Goal: Transaction & Acquisition: Download file/media

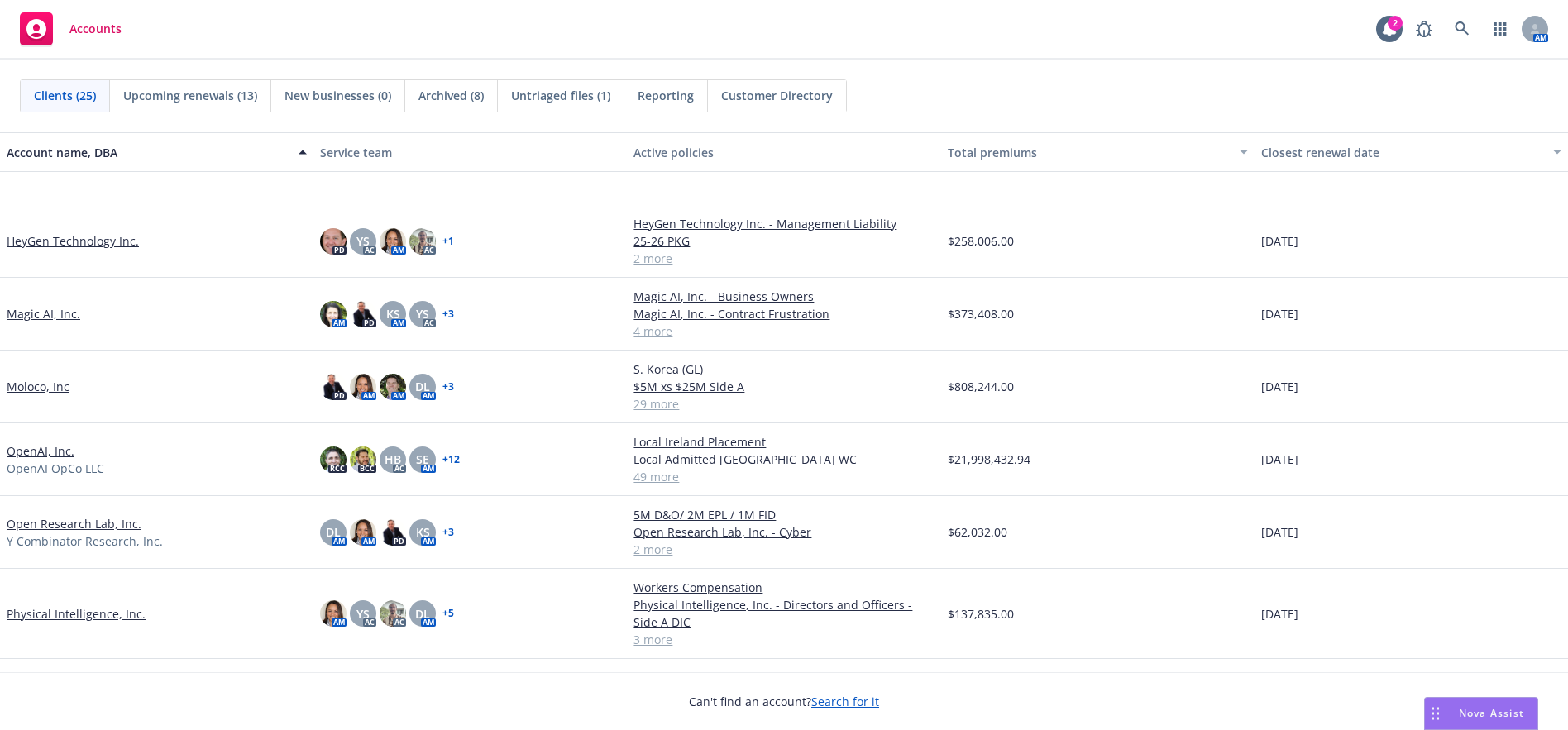
scroll to position [662, 0]
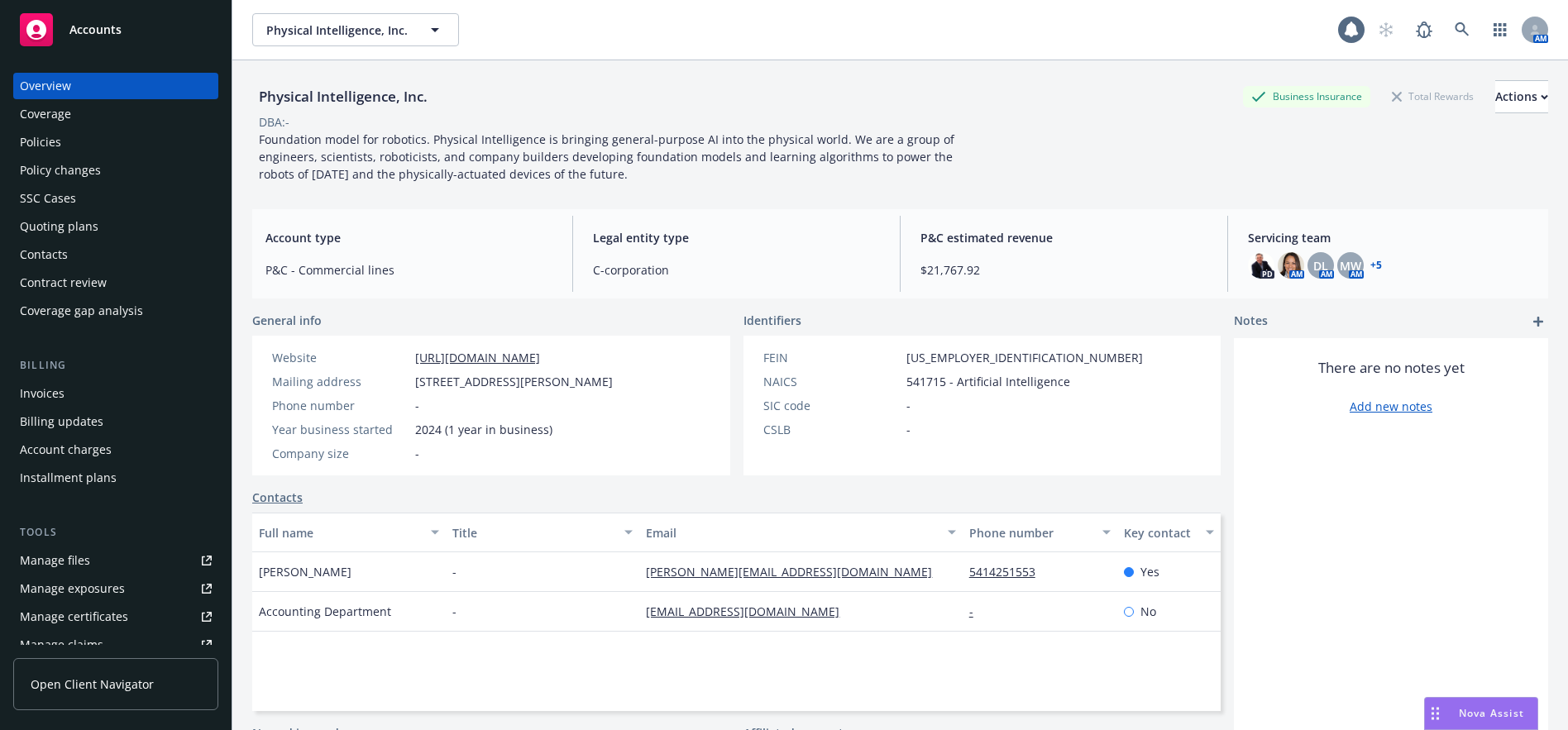
click at [66, 143] on div "Policies" at bounding box center [116, 142] width 192 height 27
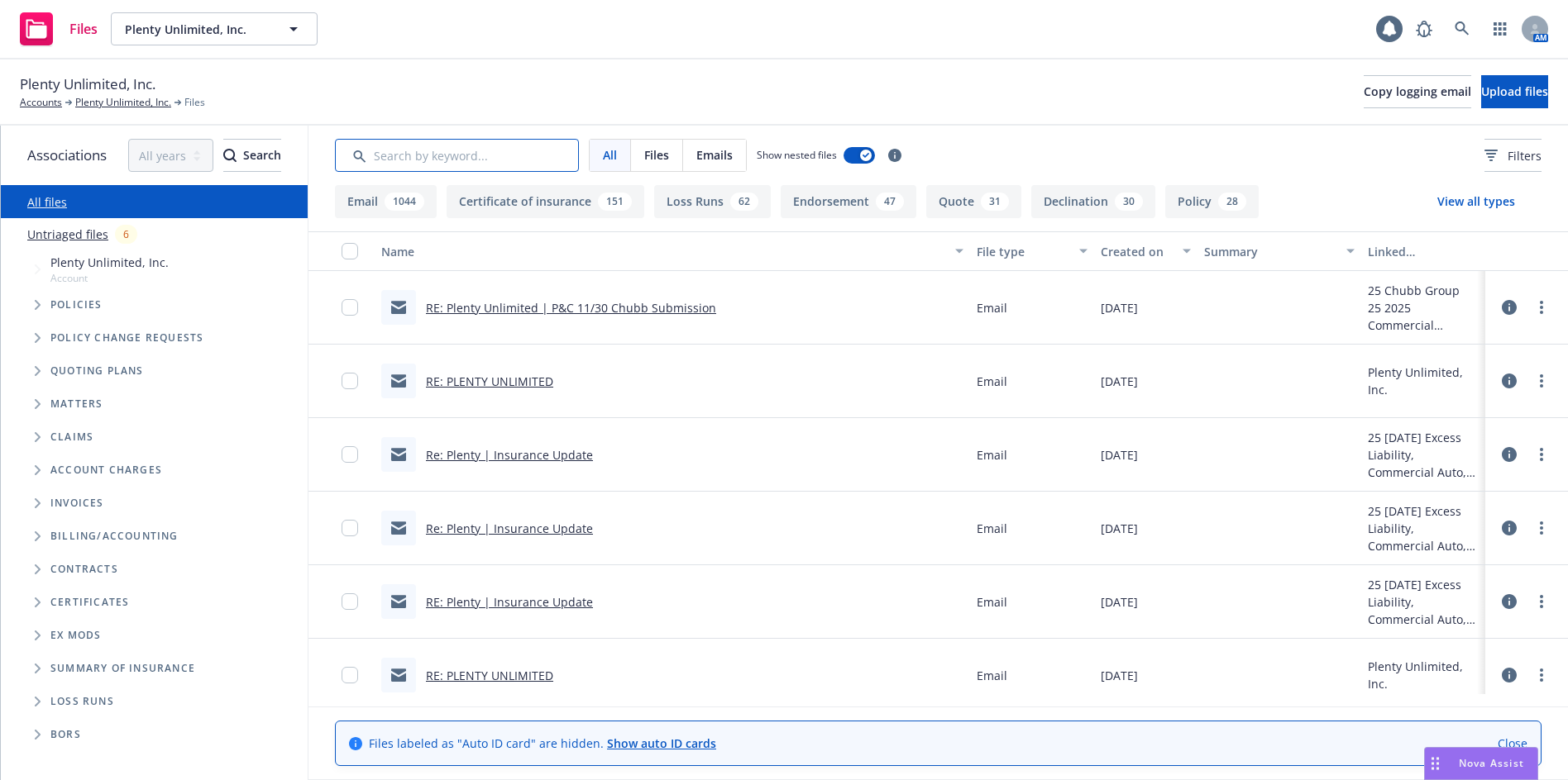
click at [437, 169] on input "Search by keyword..." at bounding box center [456, 155] width 244 height 33
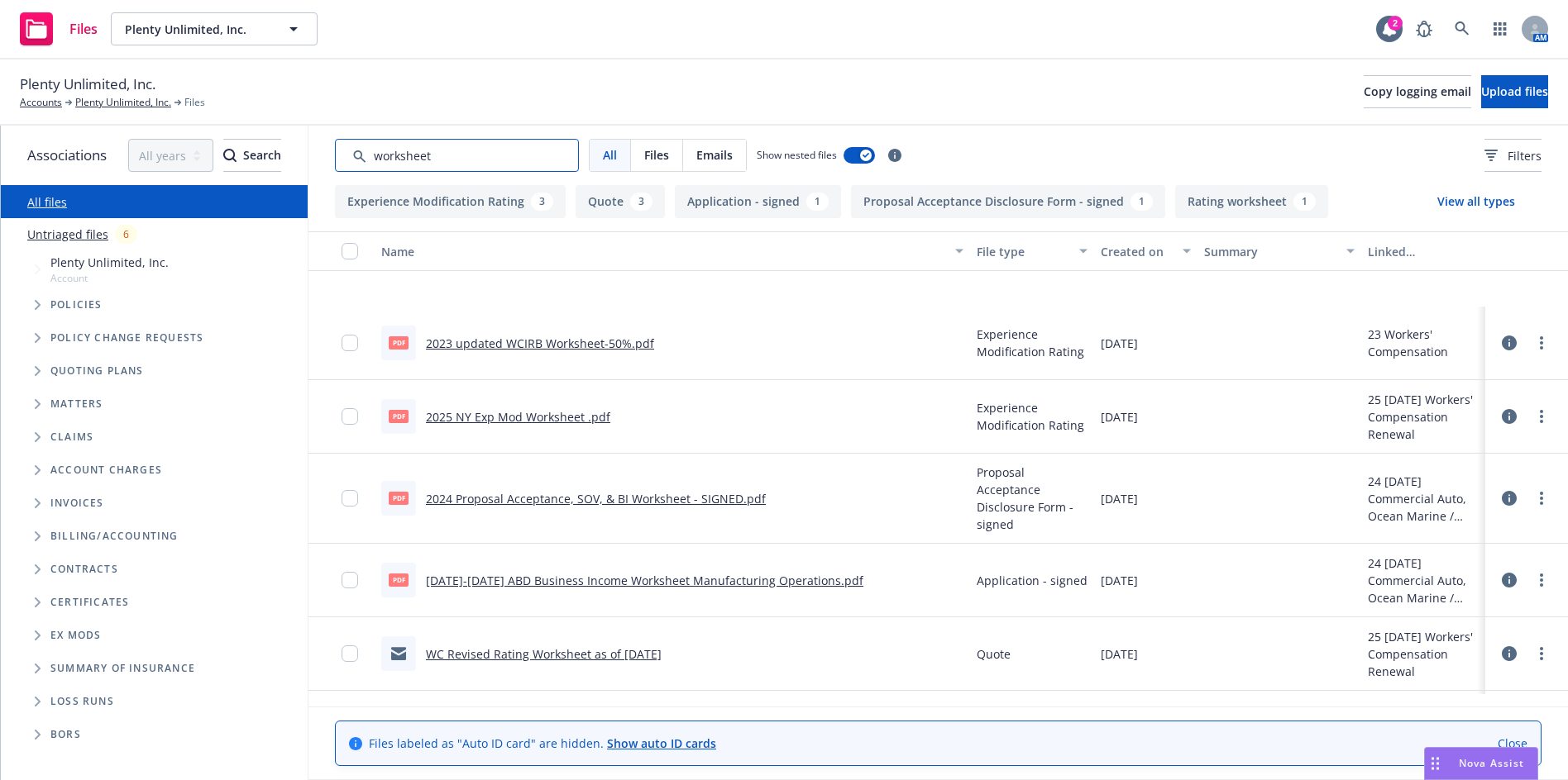
scroll to position [248, 0]
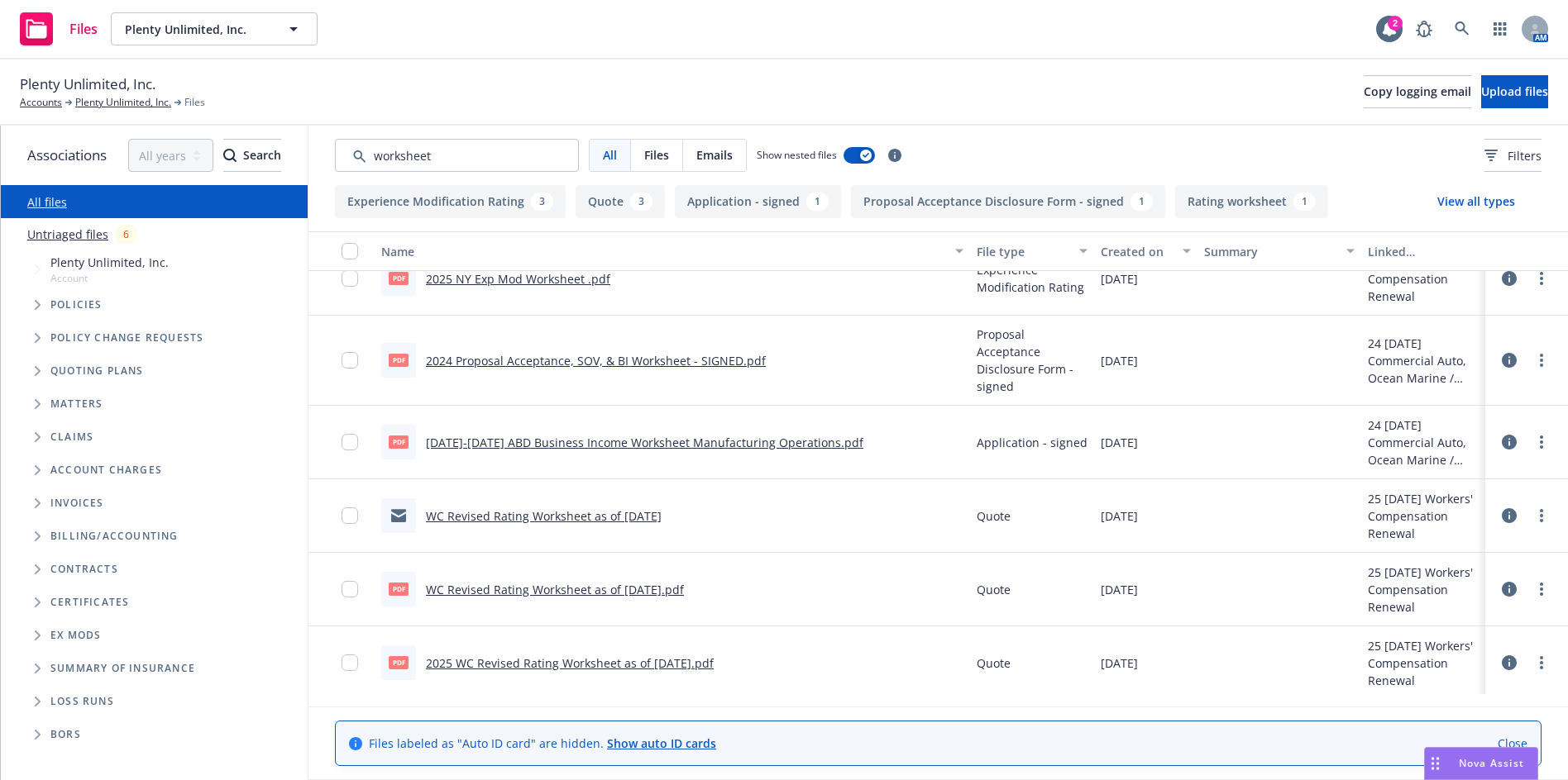
click at [732, 442] on link "2024-2025 ABD Business Income Worksheet Manufacturing Operations.pdf" at bounding box center [644, 442] width 437 height 16
click at [653, 357] on link "2024 Proposal Acceptance, SOV, & BI Worksheet - SIGNED.pdf" at bounding box center [596, 360] width 340 height 16
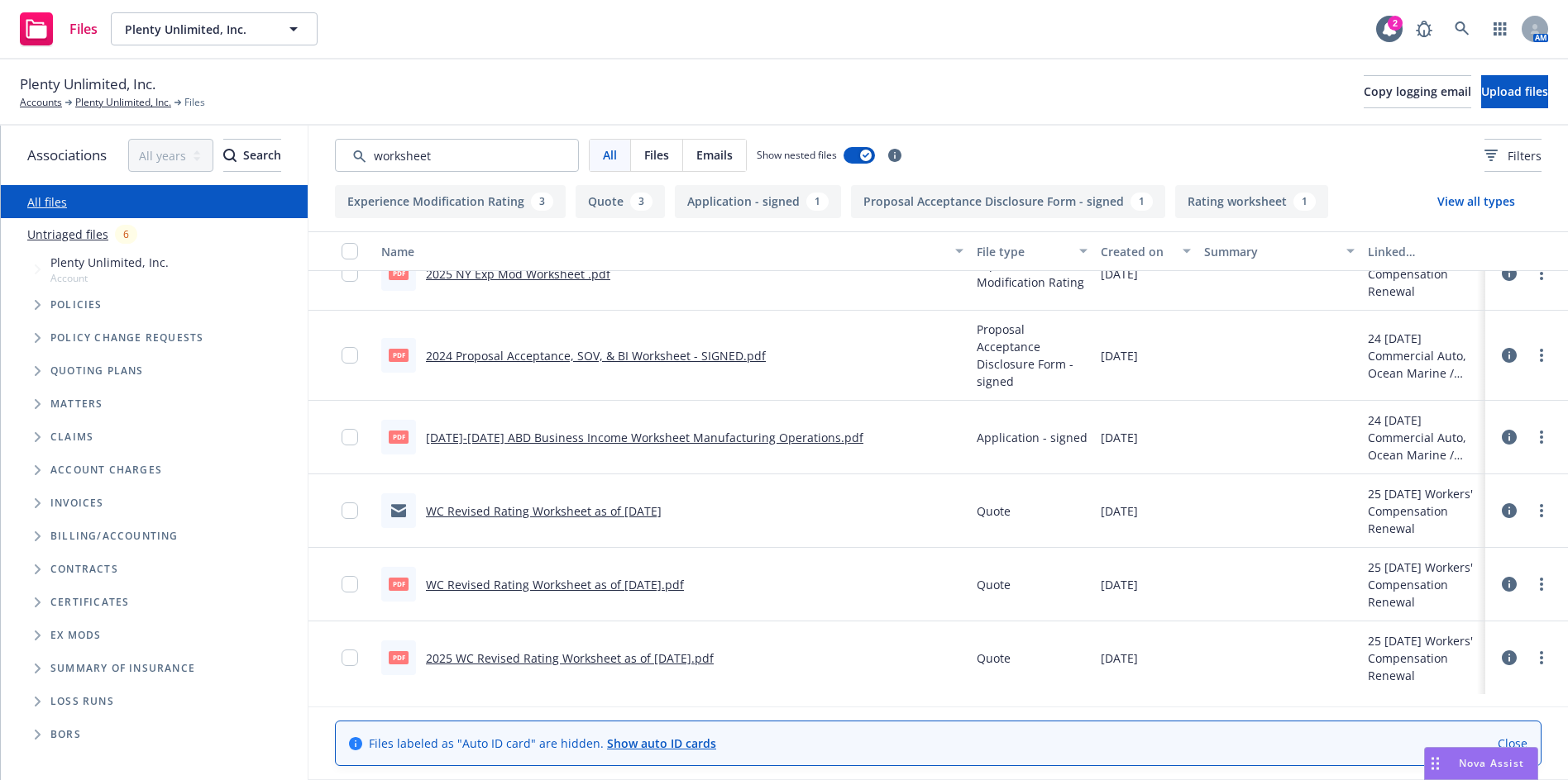
scroll to position [254, 0]
drag, startPoint x: 478, startPoint y: 162, endPoint x: 208, endPoint y: 156, distance: 270.1
click at [166, 166] on div "Associations All years 2027 2026 2025 2024 2023 2022 2021 2020 2019 2018 2017 2…" at bounding box center [784, 453] width 1567 height 655
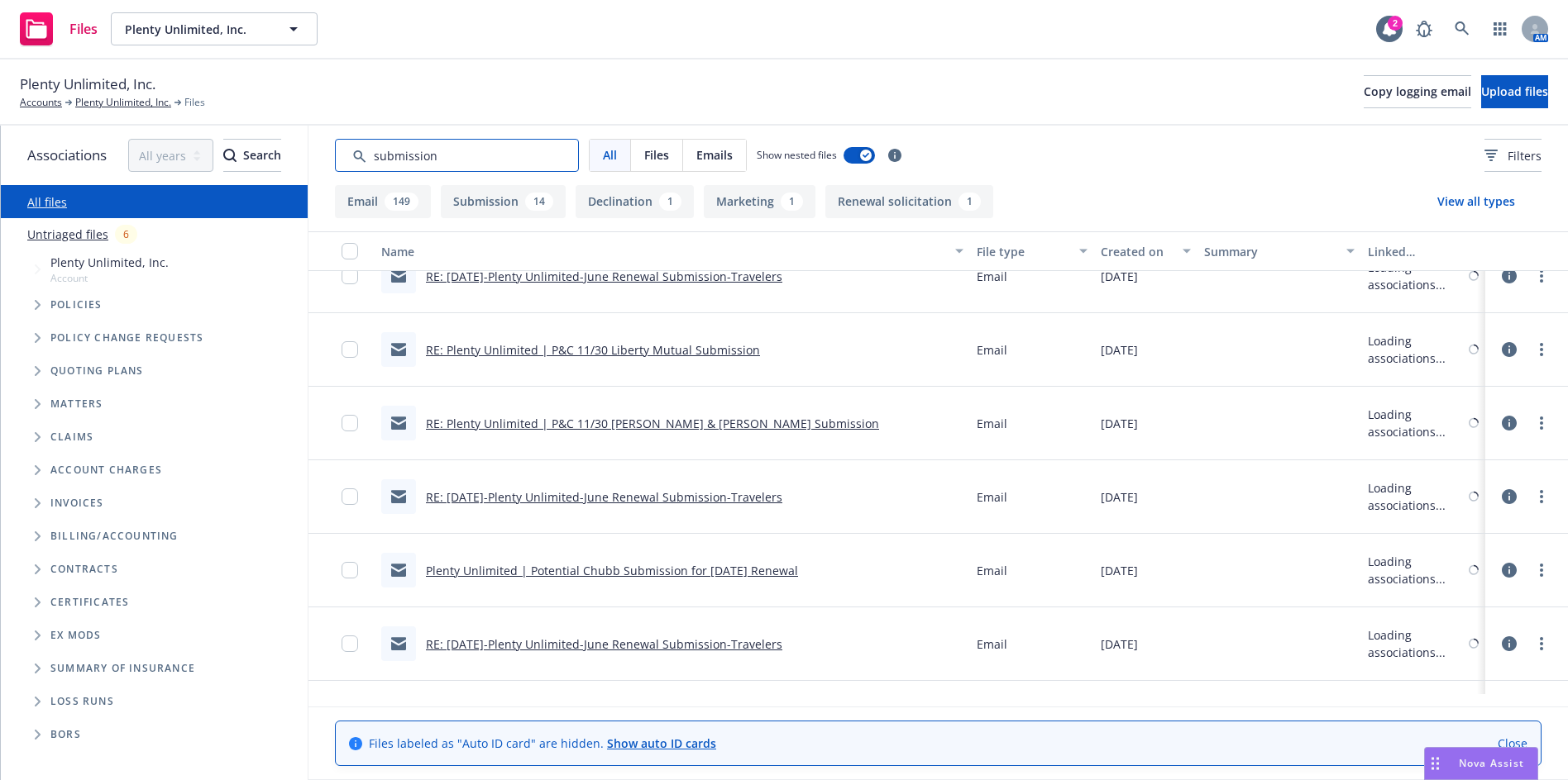
scroll to position [5439, 0]
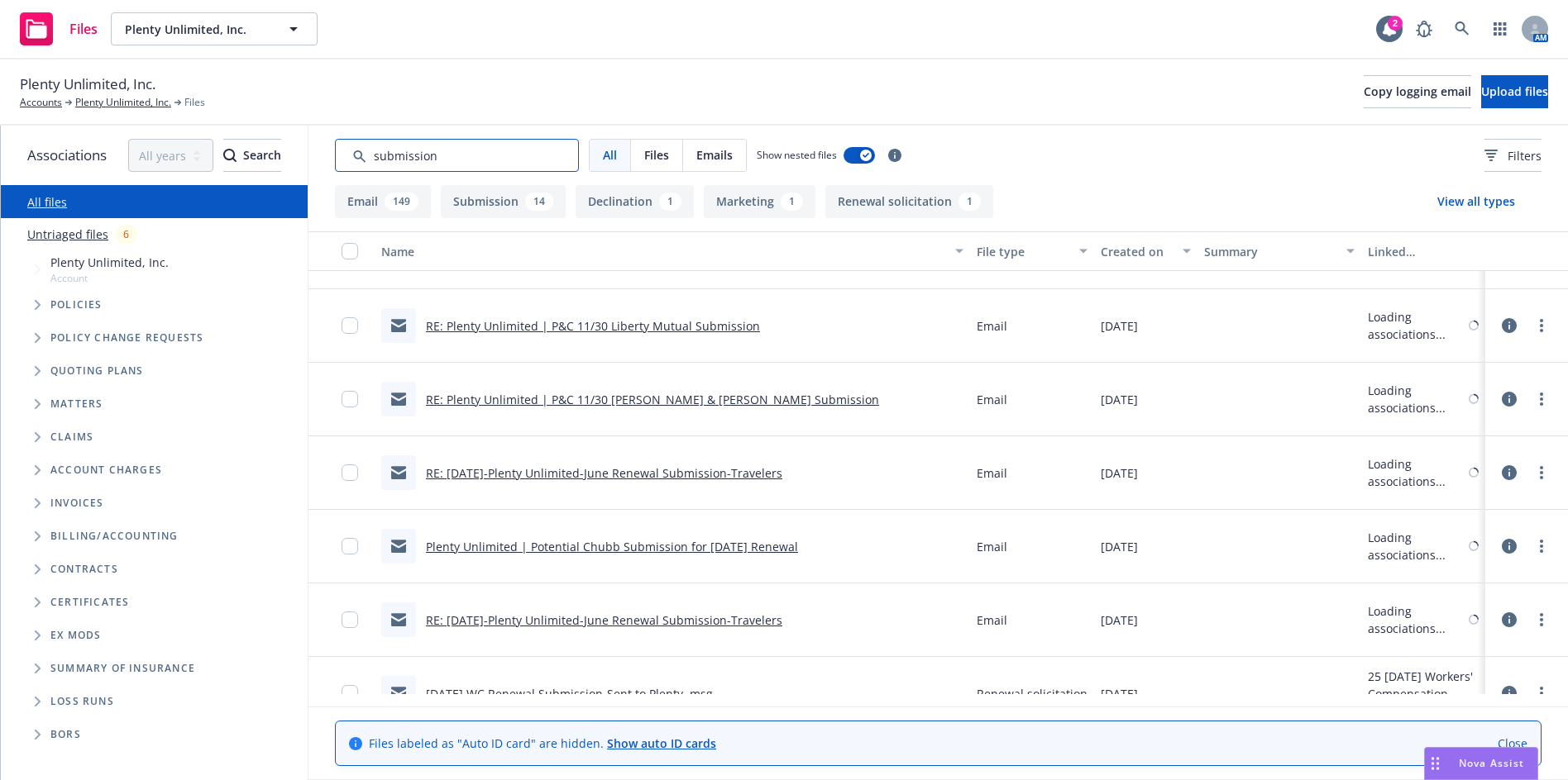
type input "submission"
click at [733, 474] on link "RE: 06-01-24-Plenty Unlimited-June Renewal Submission-Travelers" at bounding box center [604, 473] width 357 height 16
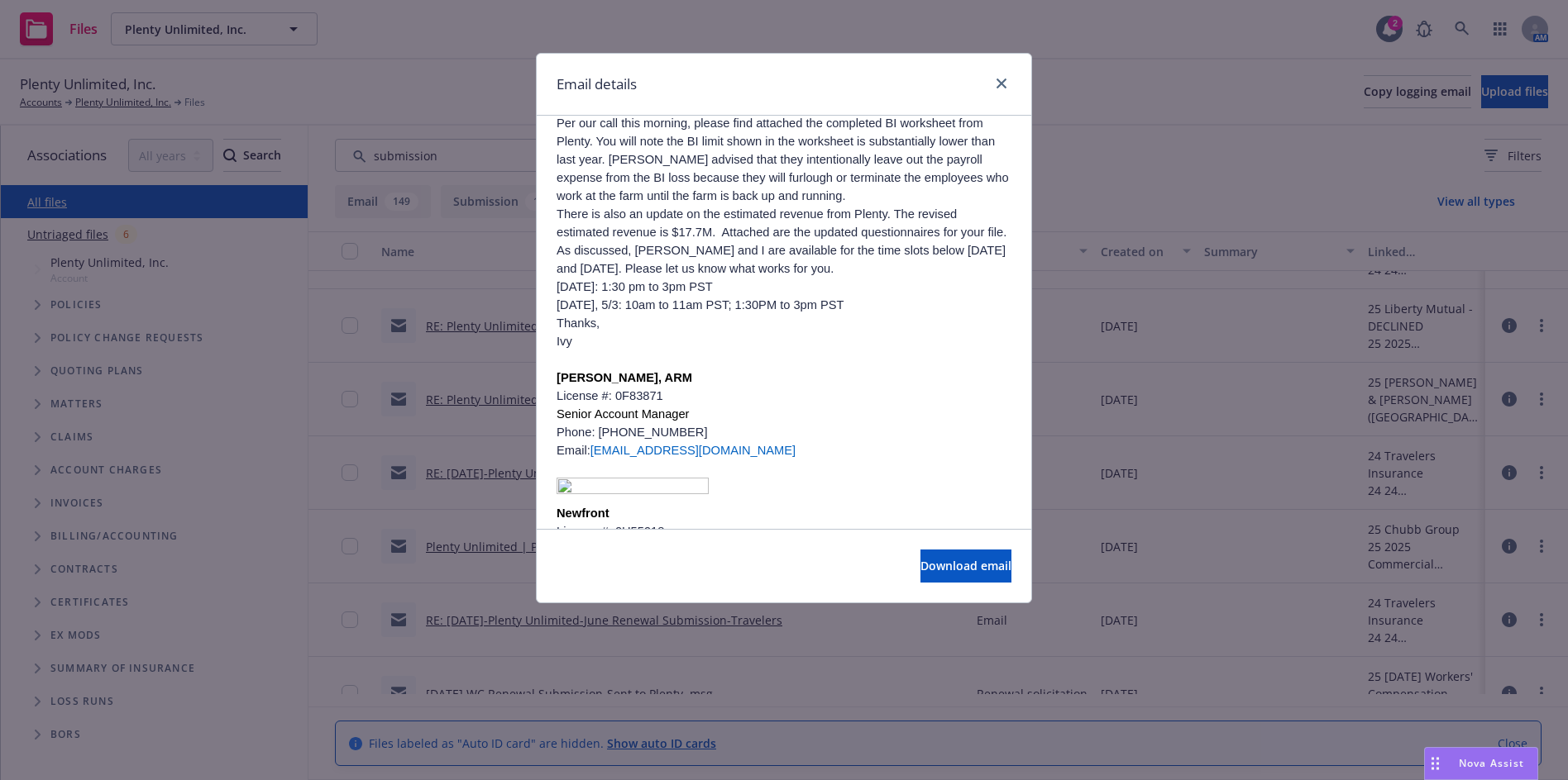
scroll to position [0, 0]
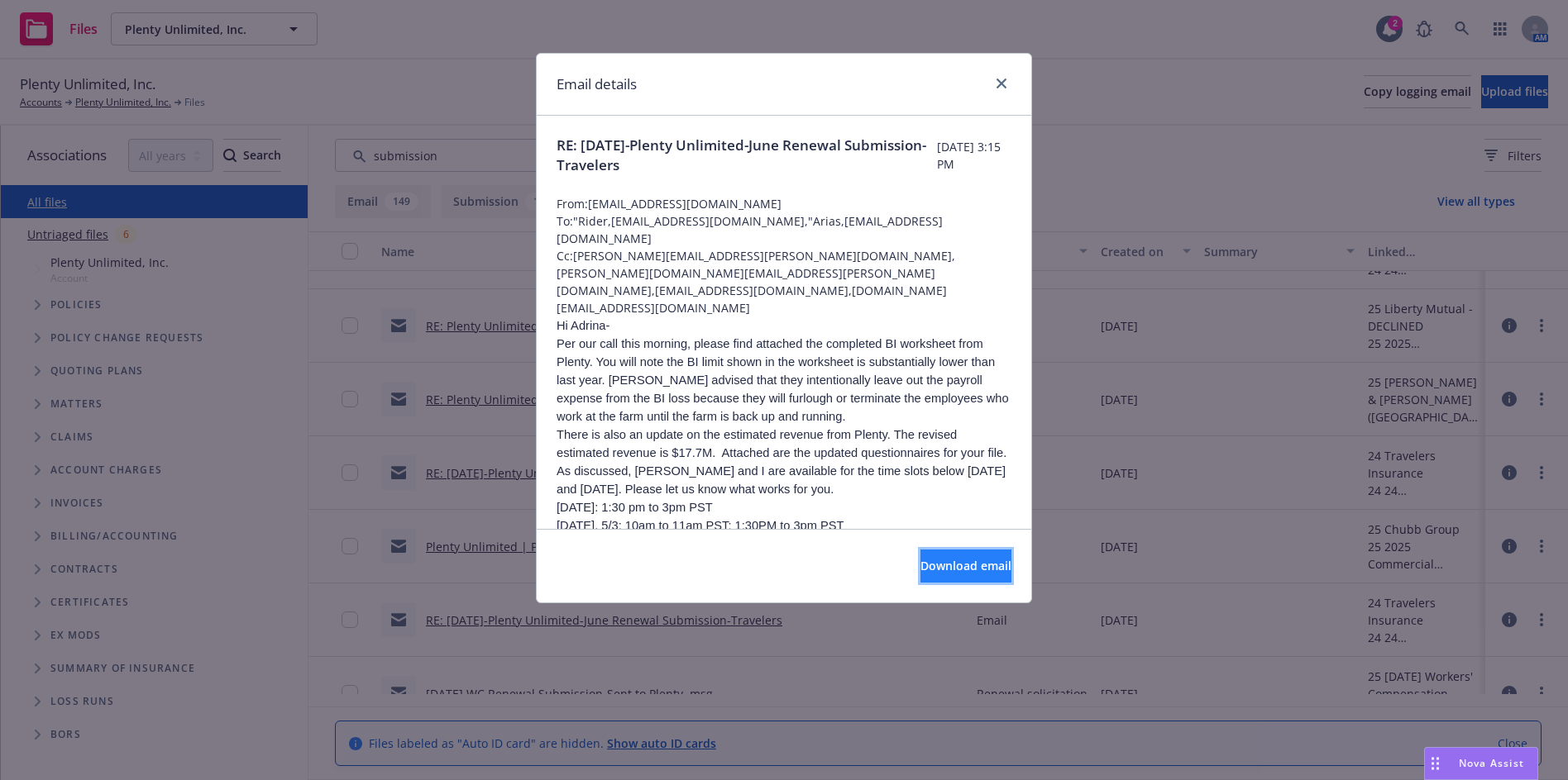
click at [920, 564] on span "Download email" at bounding box center [965, 565] width 91 height 16
click at [627, 535] on p "Thanks," at bounding box center [783, 544] width 455 height 18
click at [1000, 80] on icon "close" at bounding box center [1001, 83] width 10 height 10
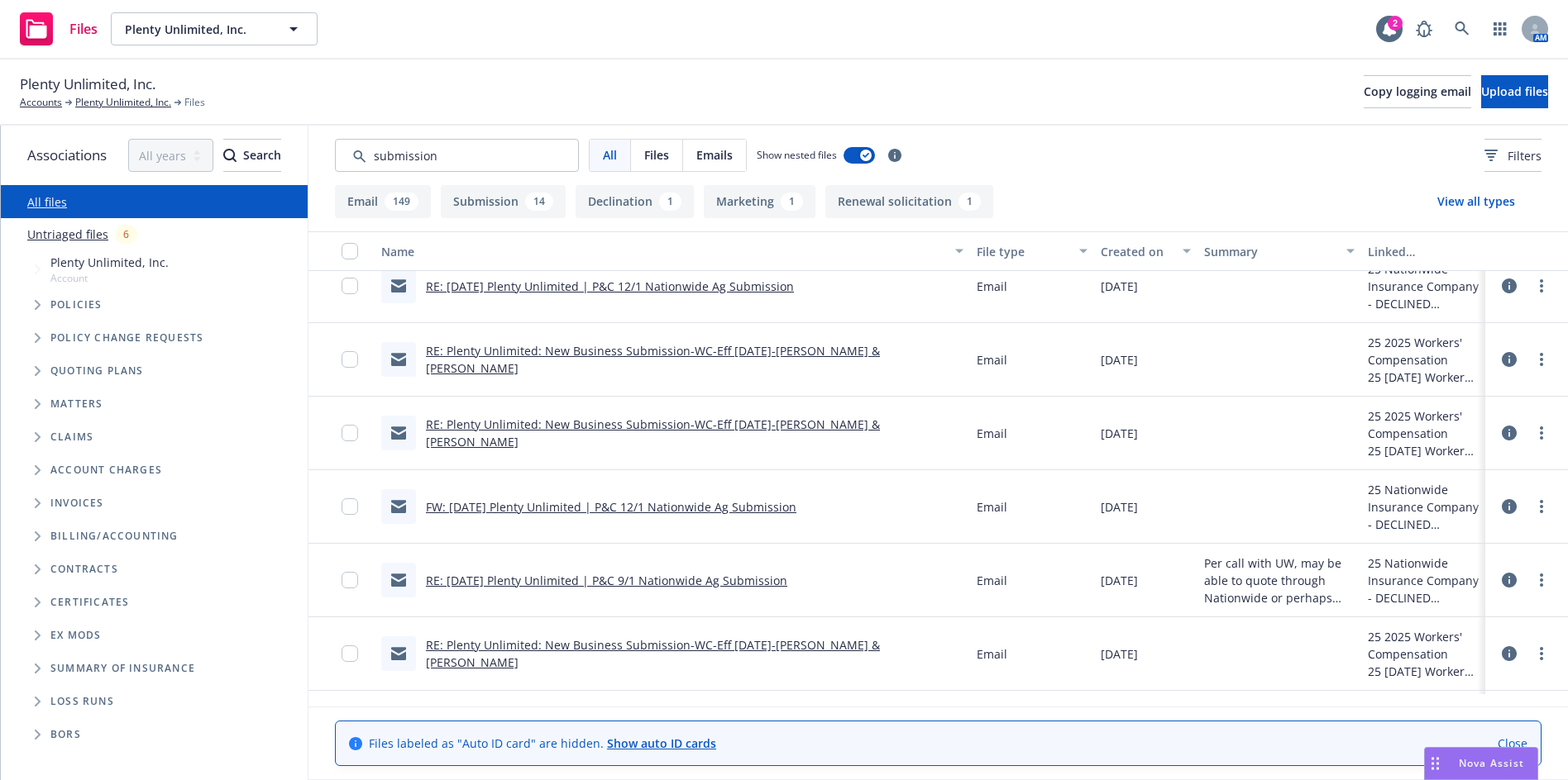
scroll to position [9571, 0]
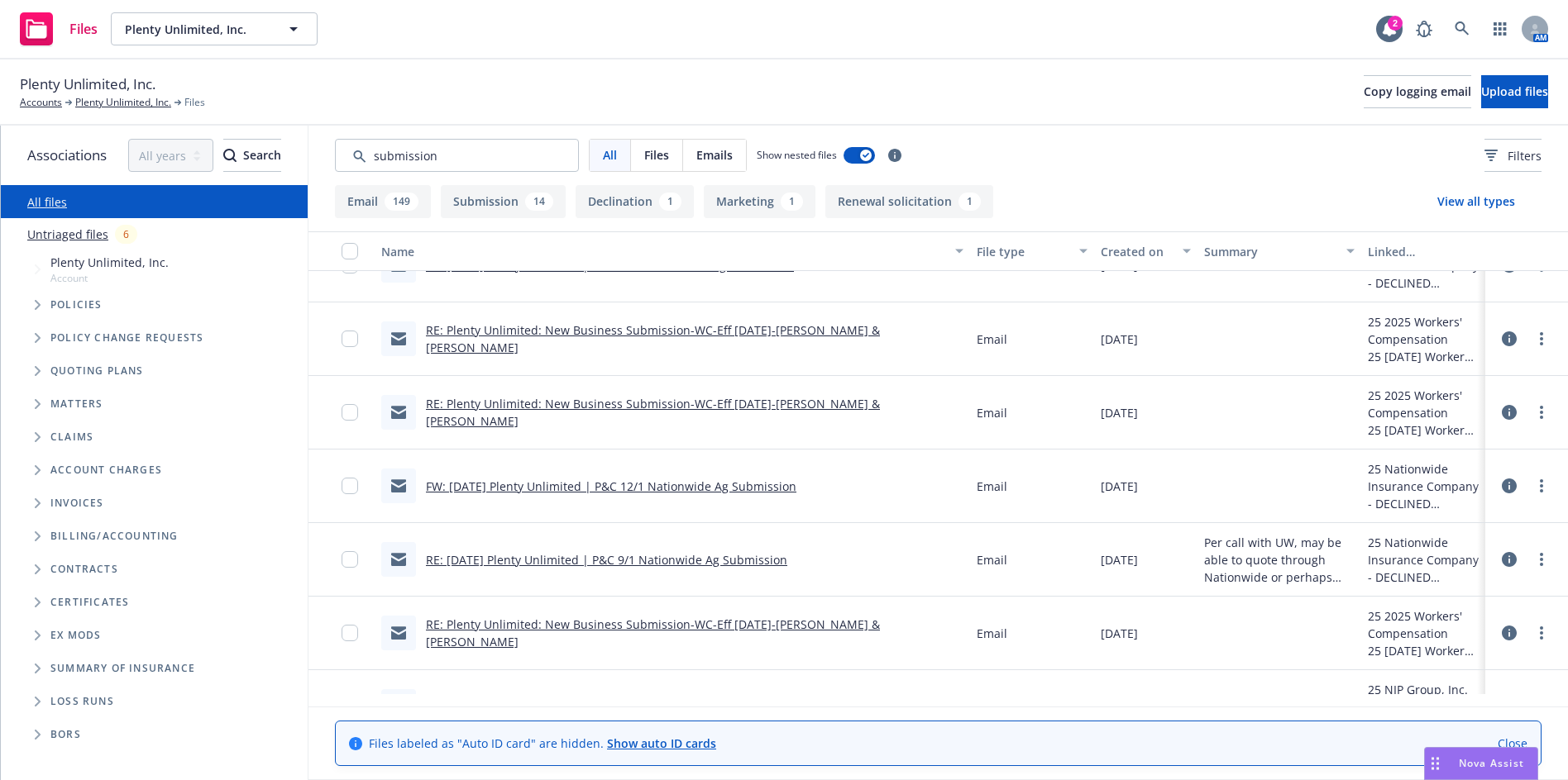
click at [1142, 257] on div "Created on" at bounding box center [1136, 251] width 72 height 17
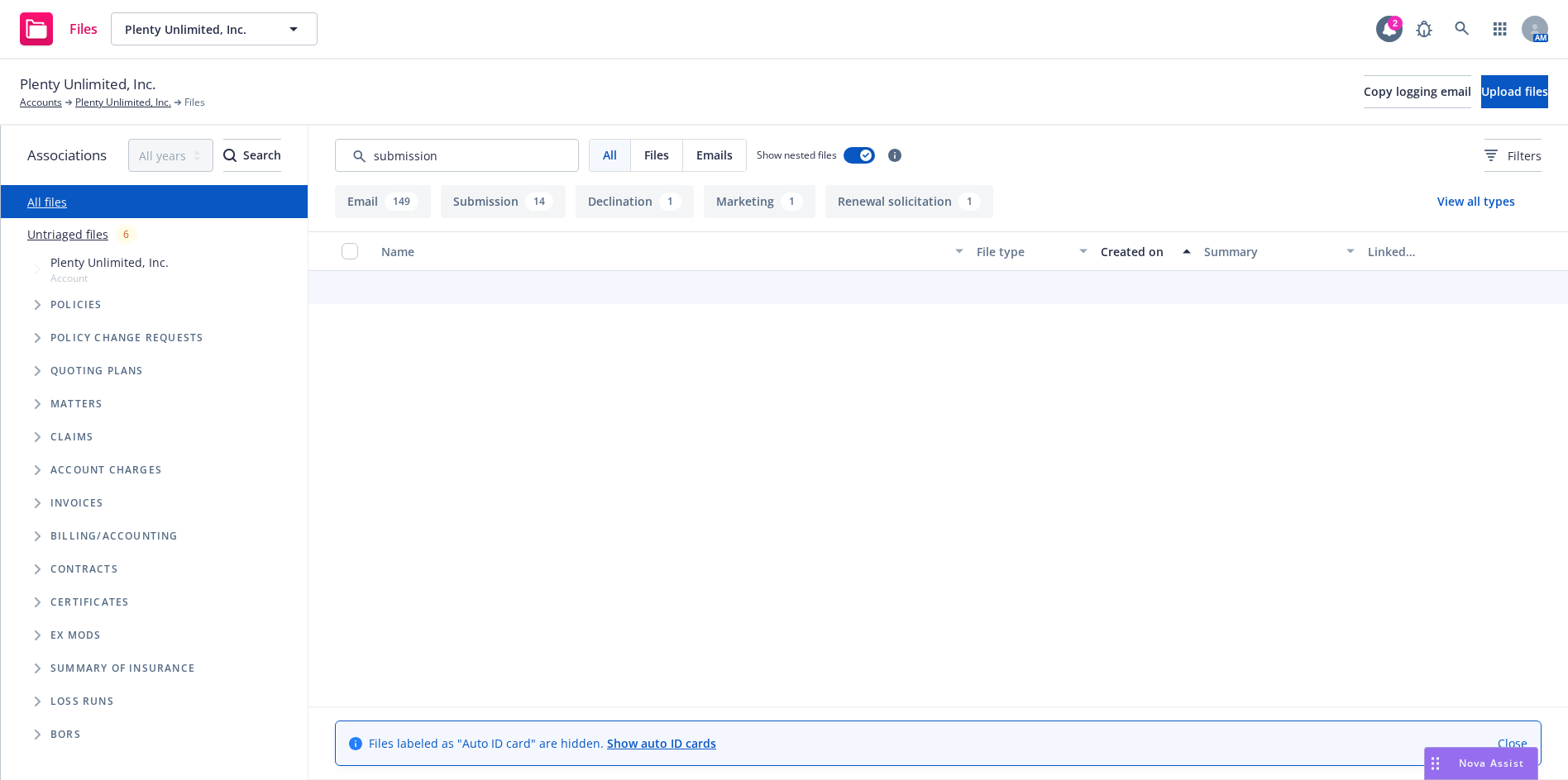
scroll to position [6852, 0]
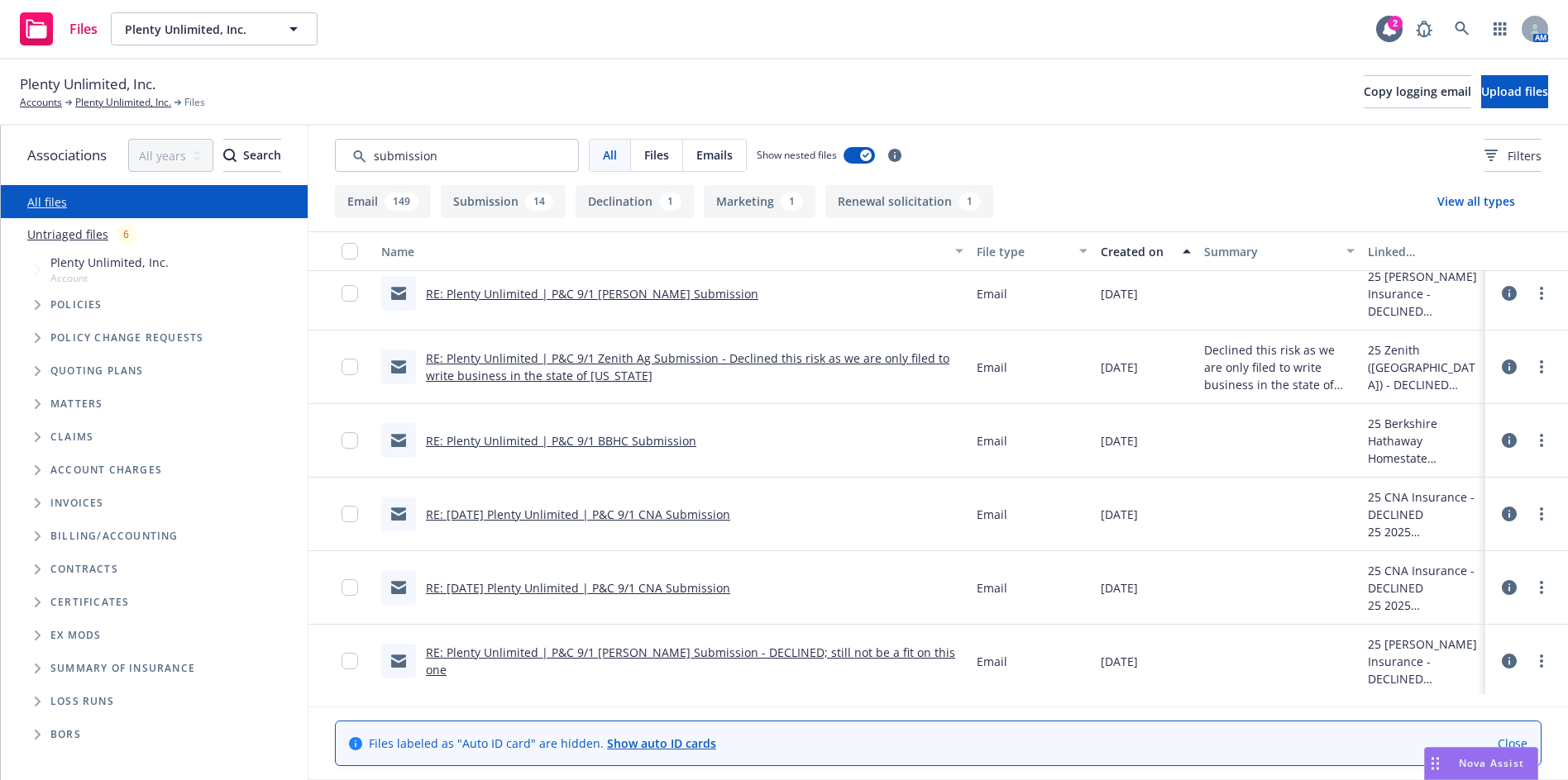
click at [1142, 257] on div "Created on" at bounding box center [1136, 251] width 72 height 17
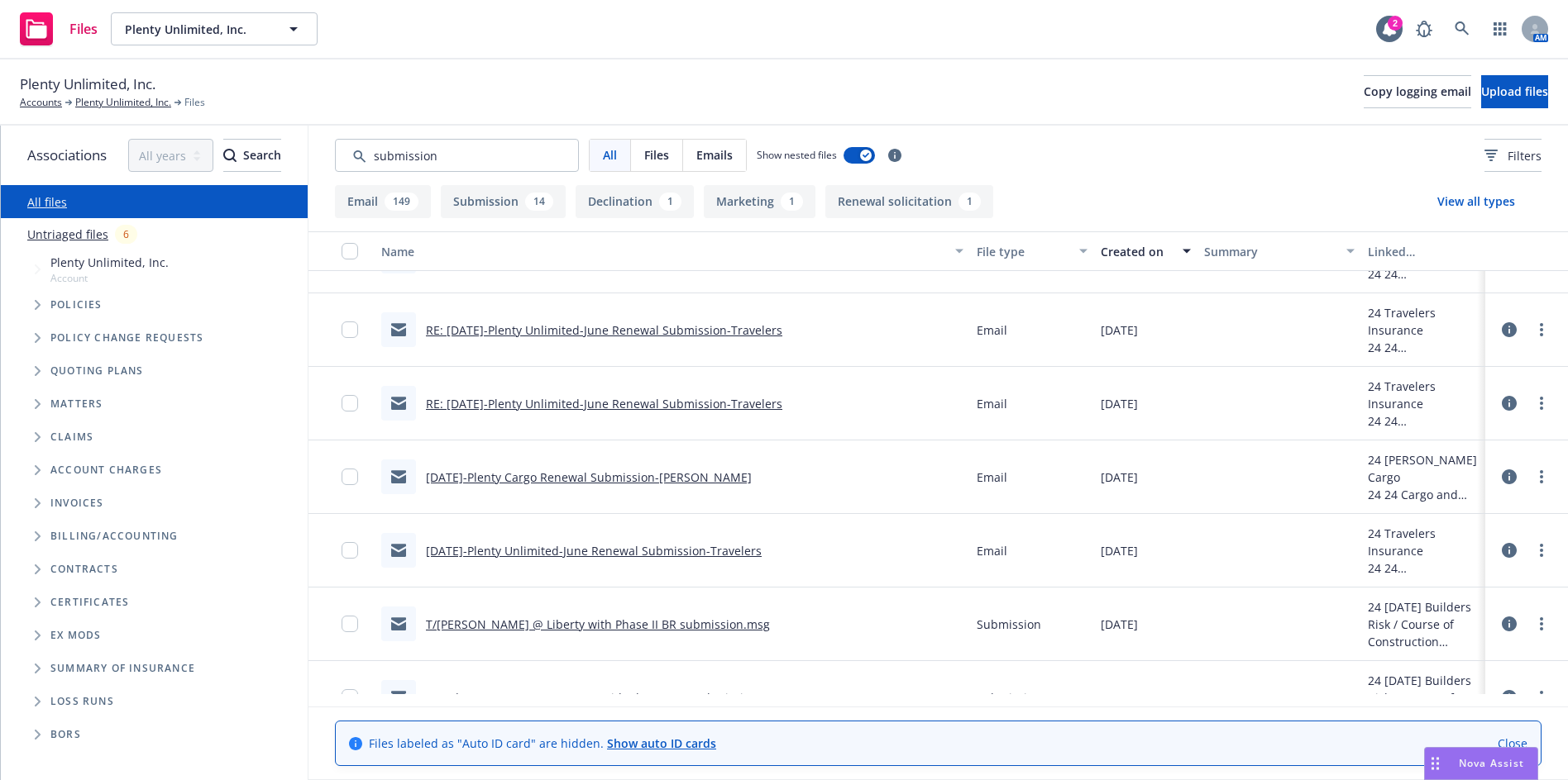
scroll to position [11150, 0]
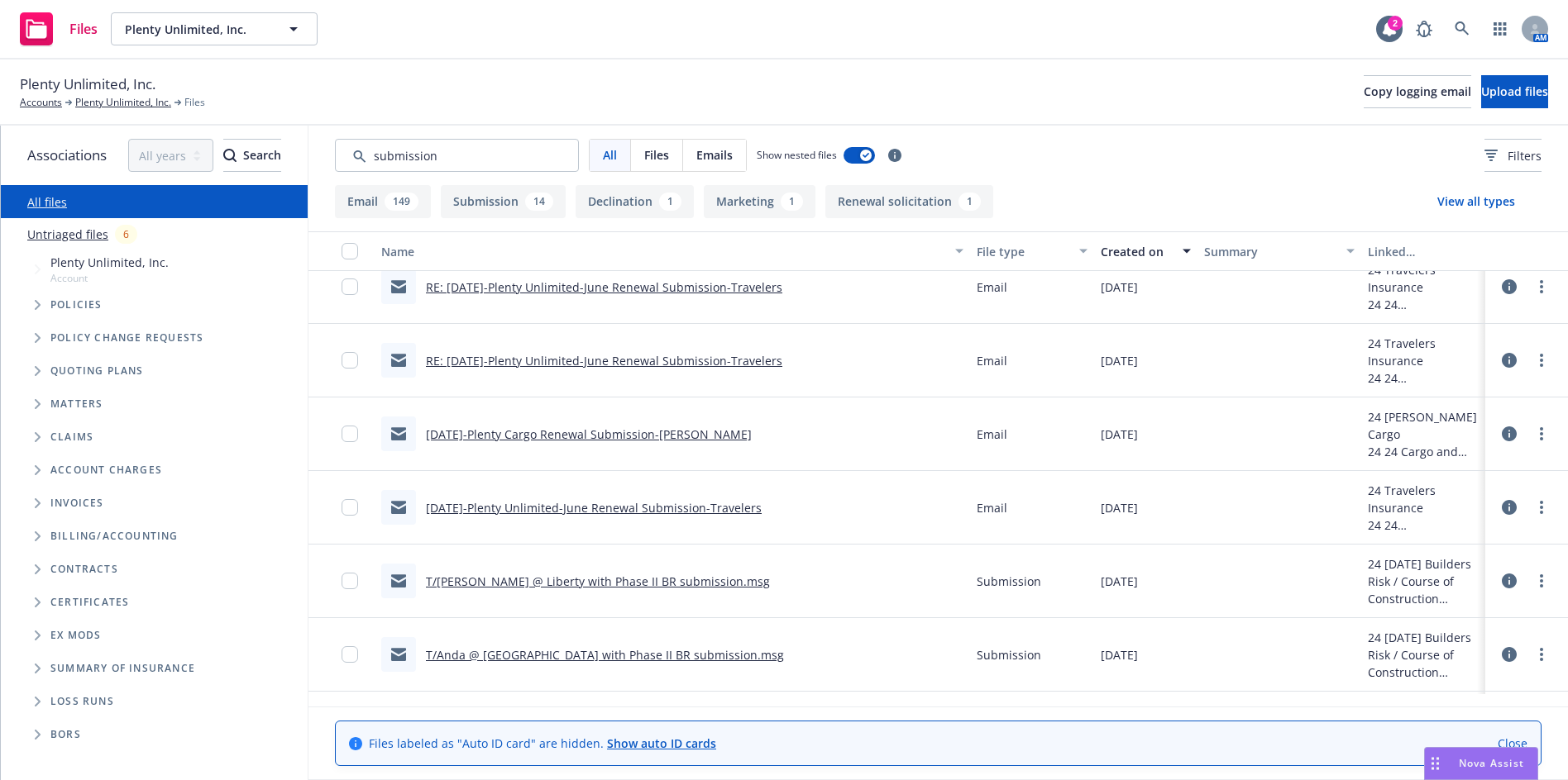
click at [707, 364] on link "RE: 06-01-24-Plenty Unlimited-June Renewal Submission-Travelers" at bounding box center [604, 360] width 357 height 16
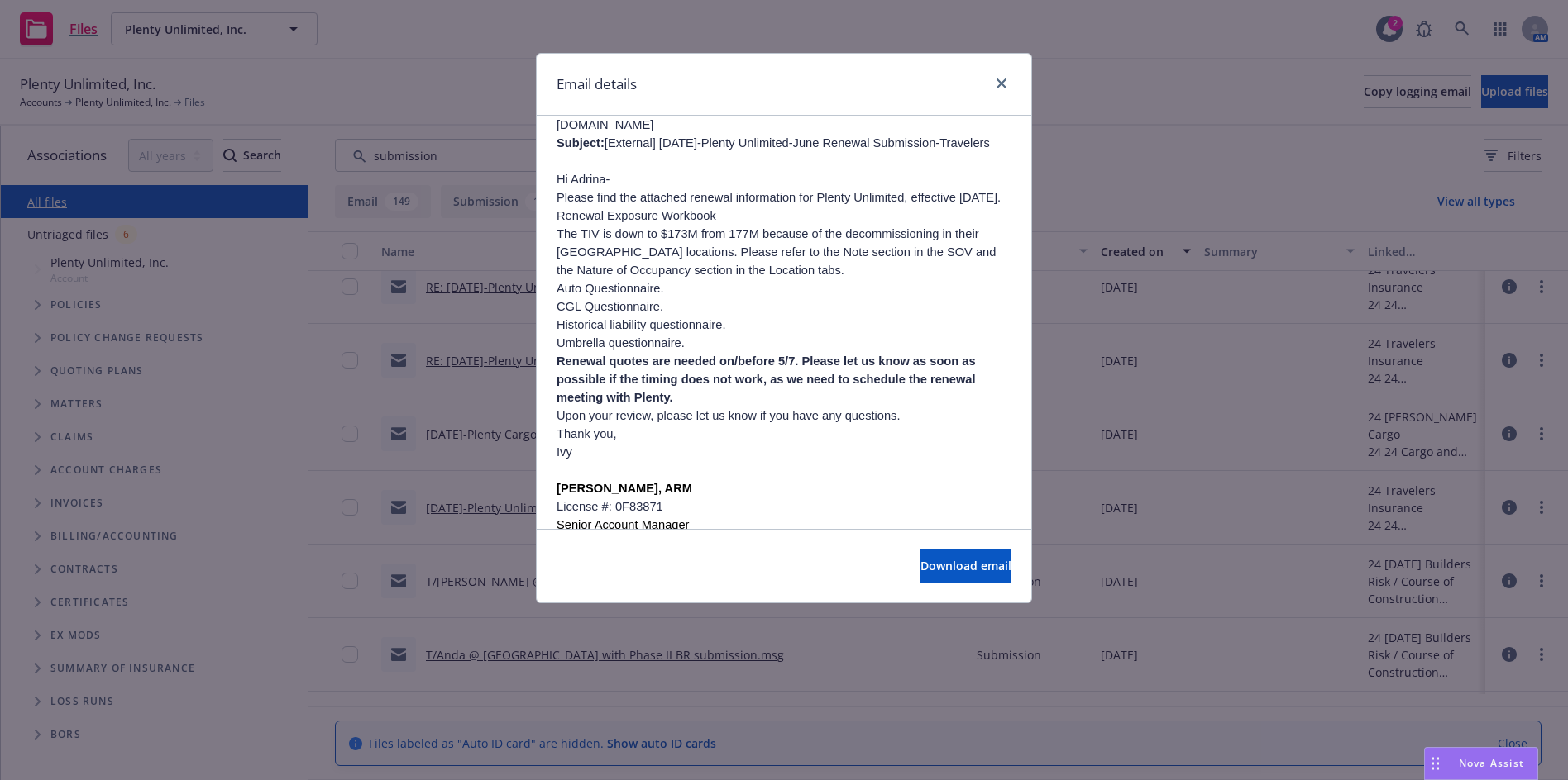
scroll to position [579, 0]
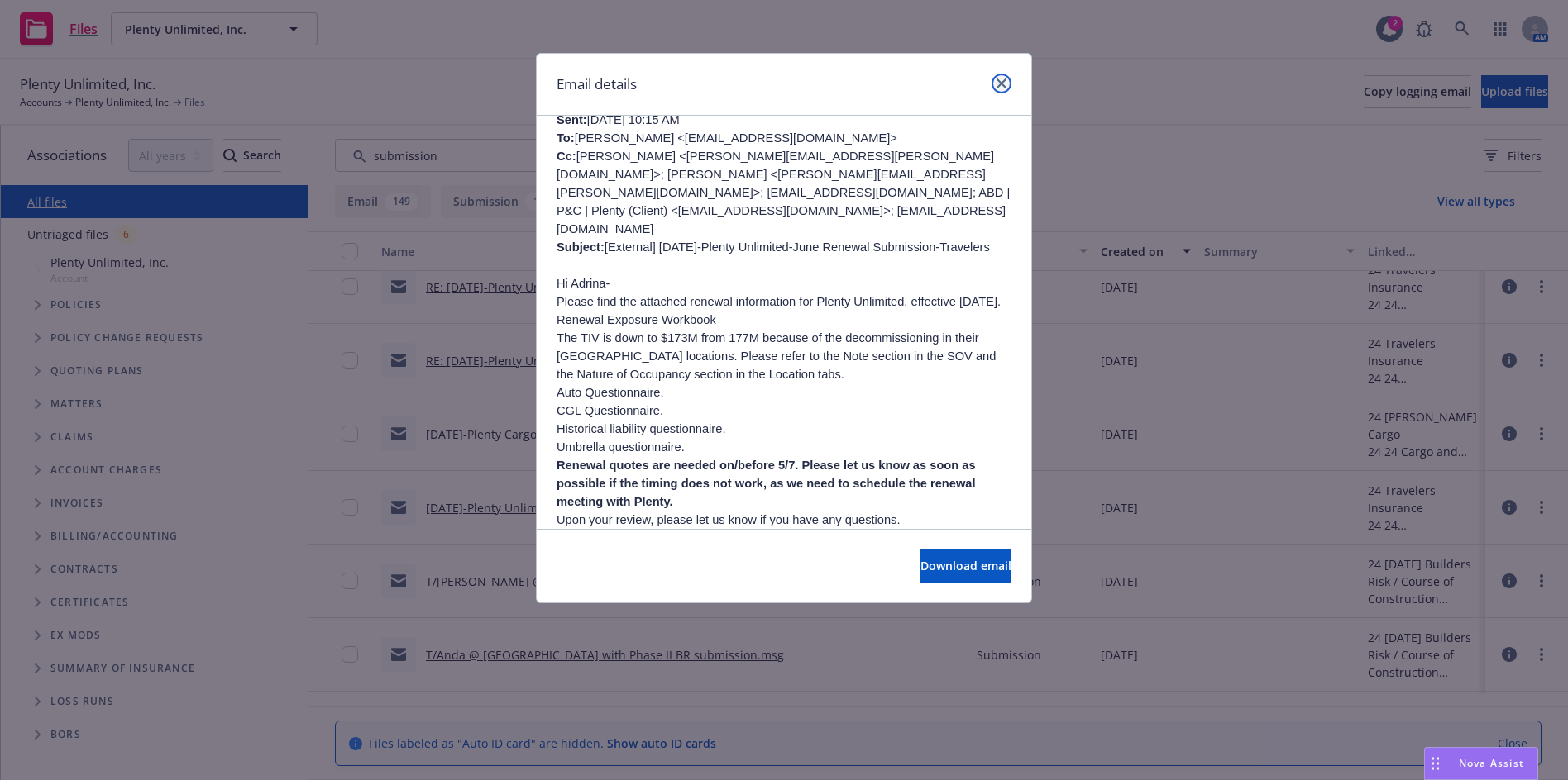
click at [1006, 78] on link "close" at bounding box center [1002, 84] width 20 height 20
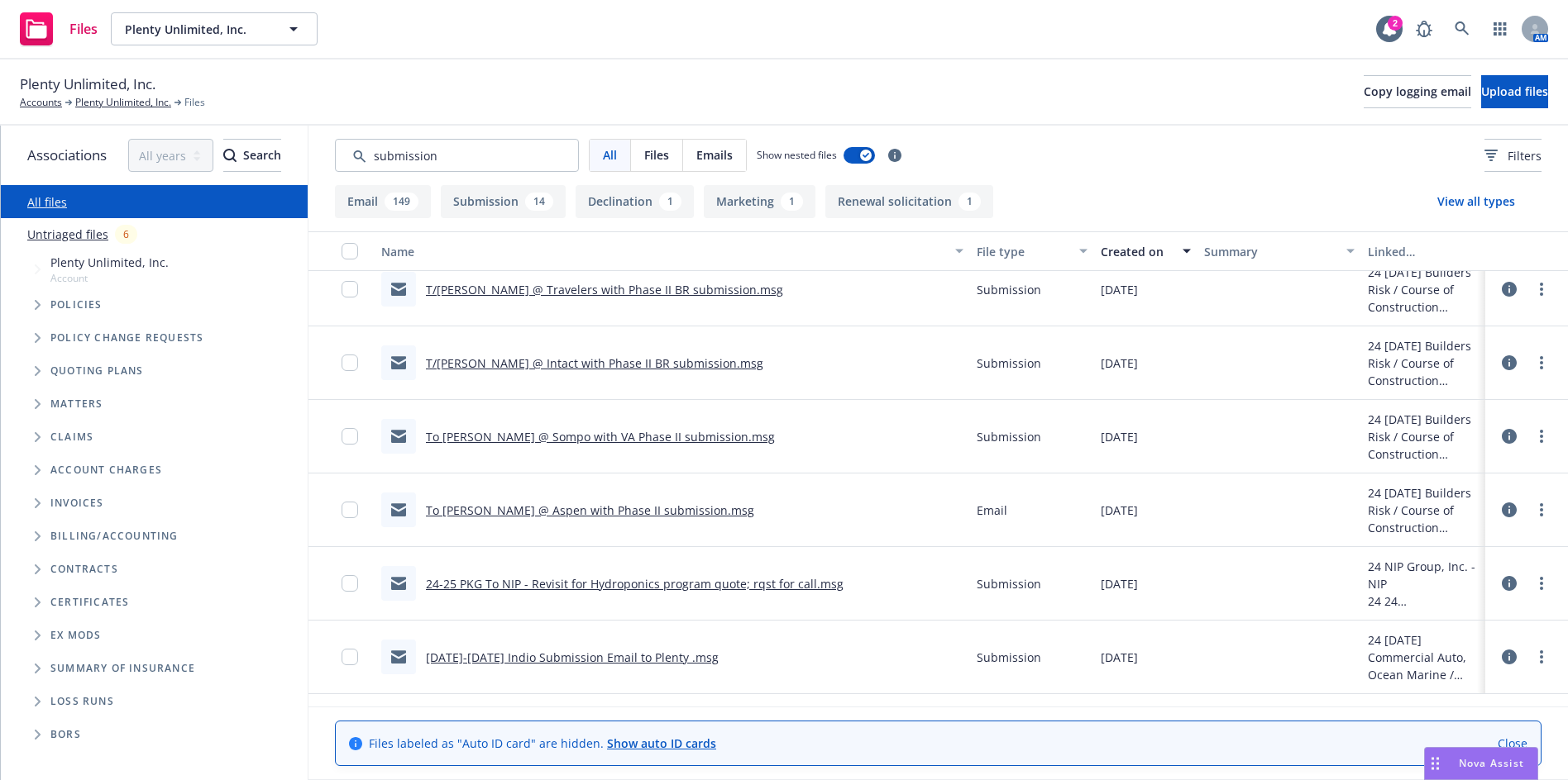
scroll to position [11574, 0]
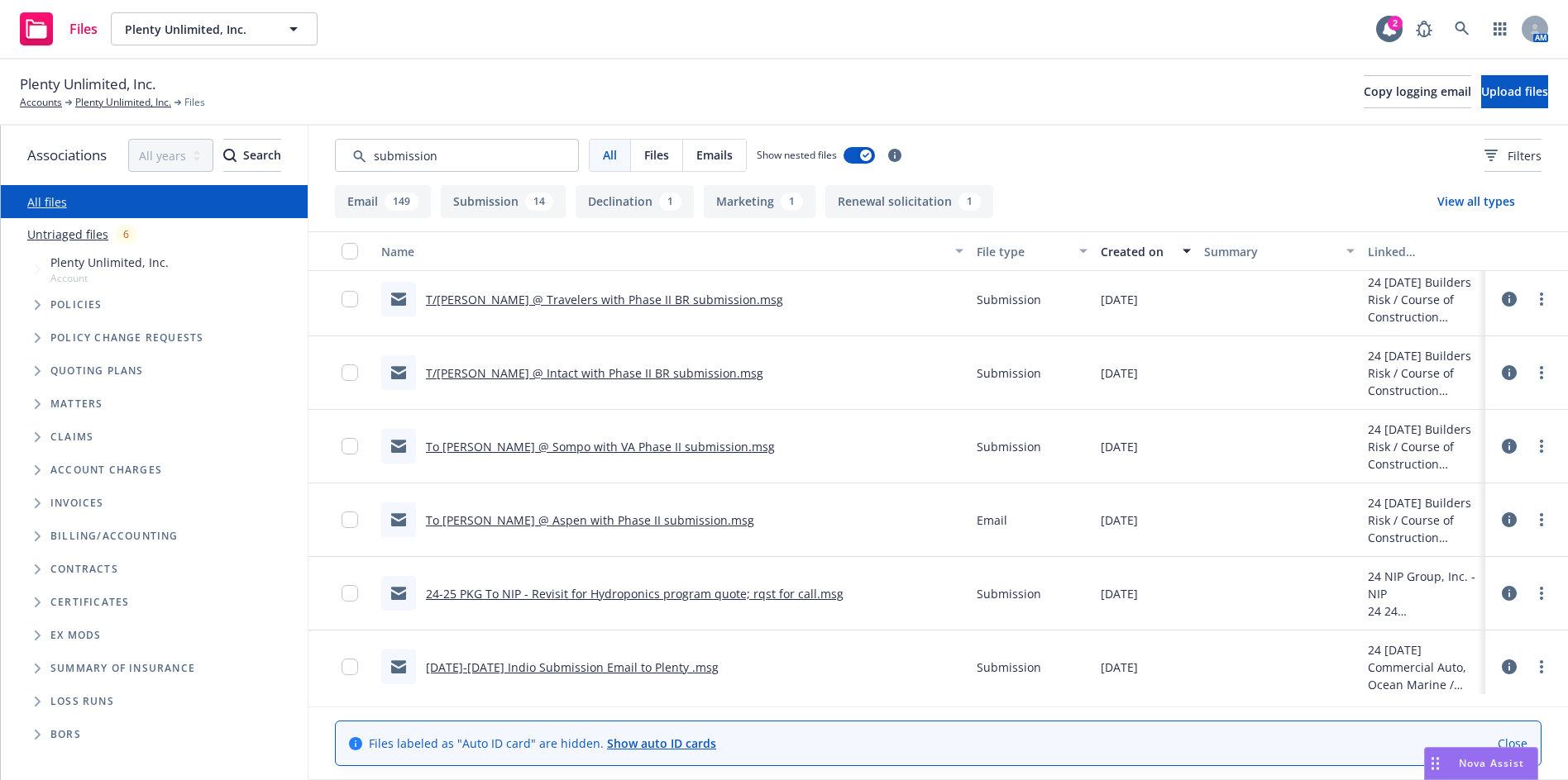
click at [642, 591] on link "24-25 PKG To NIP - Revisit for Hydroponics program quote; rqst for call.msg" at bounding box center [634, 593] width 417 height 16
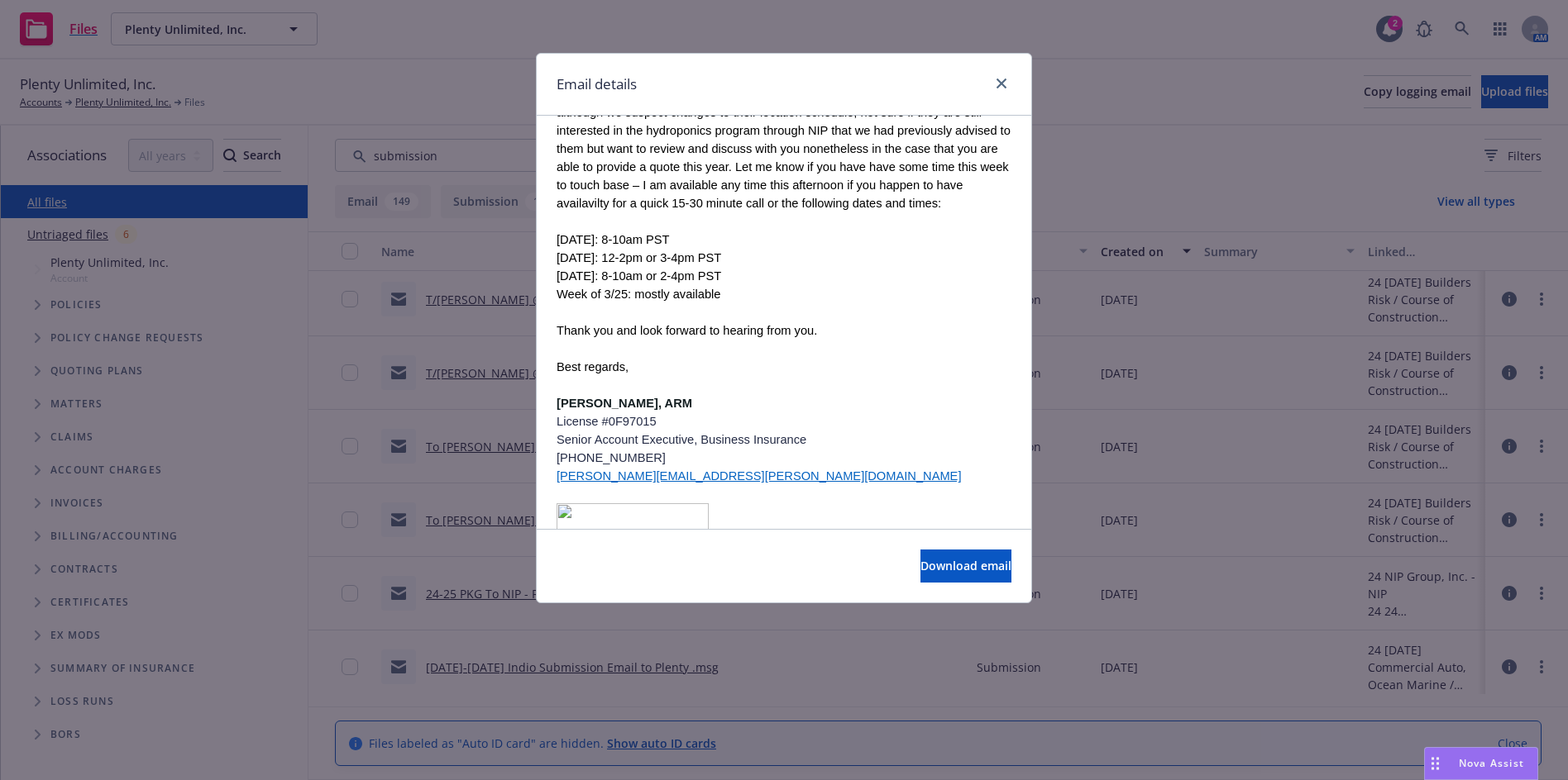
scroll to position [331, 0]
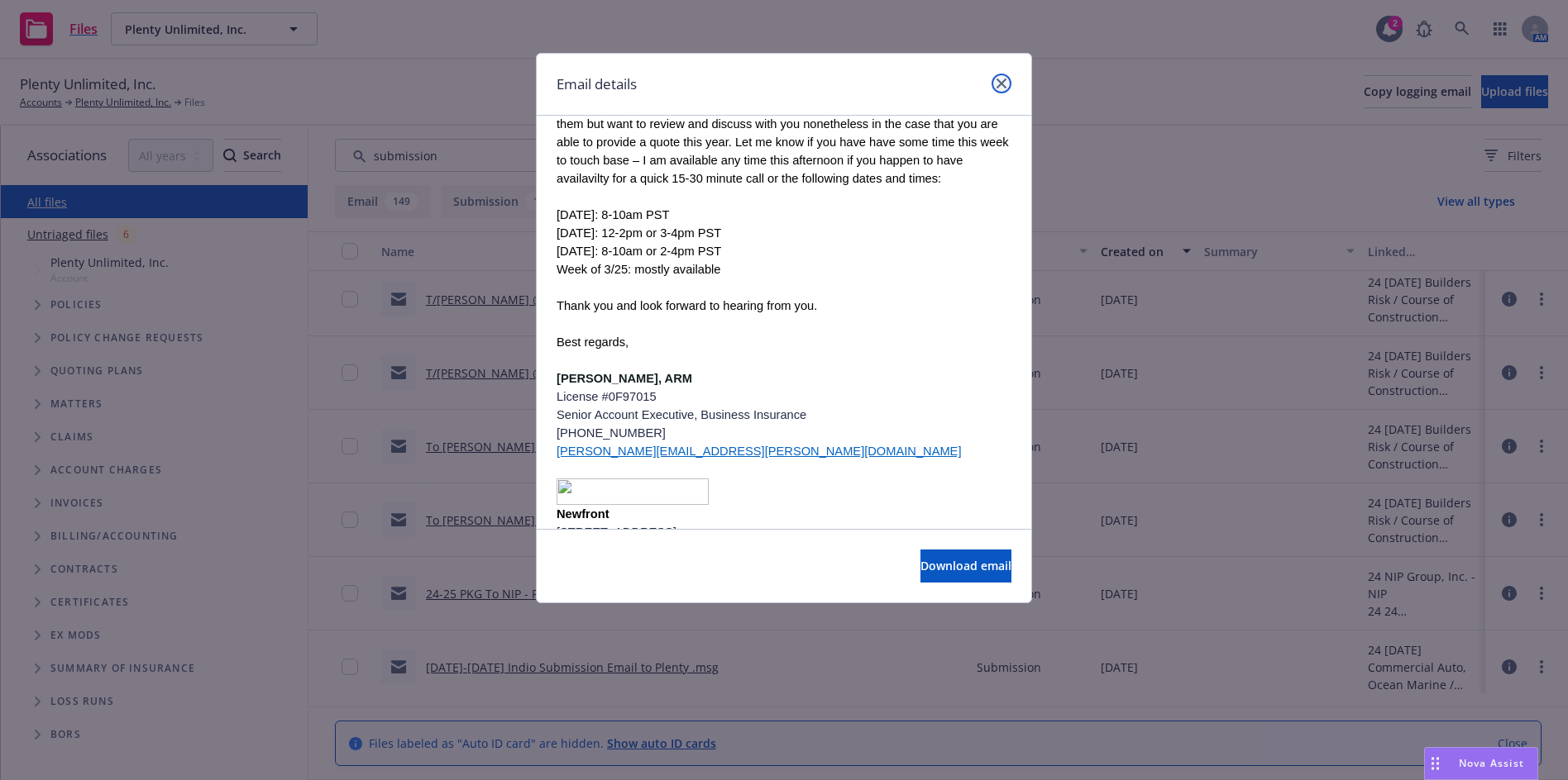
click at [1001, 86] on icon "close" at bounding box center [1001, 83] width 10 height 10
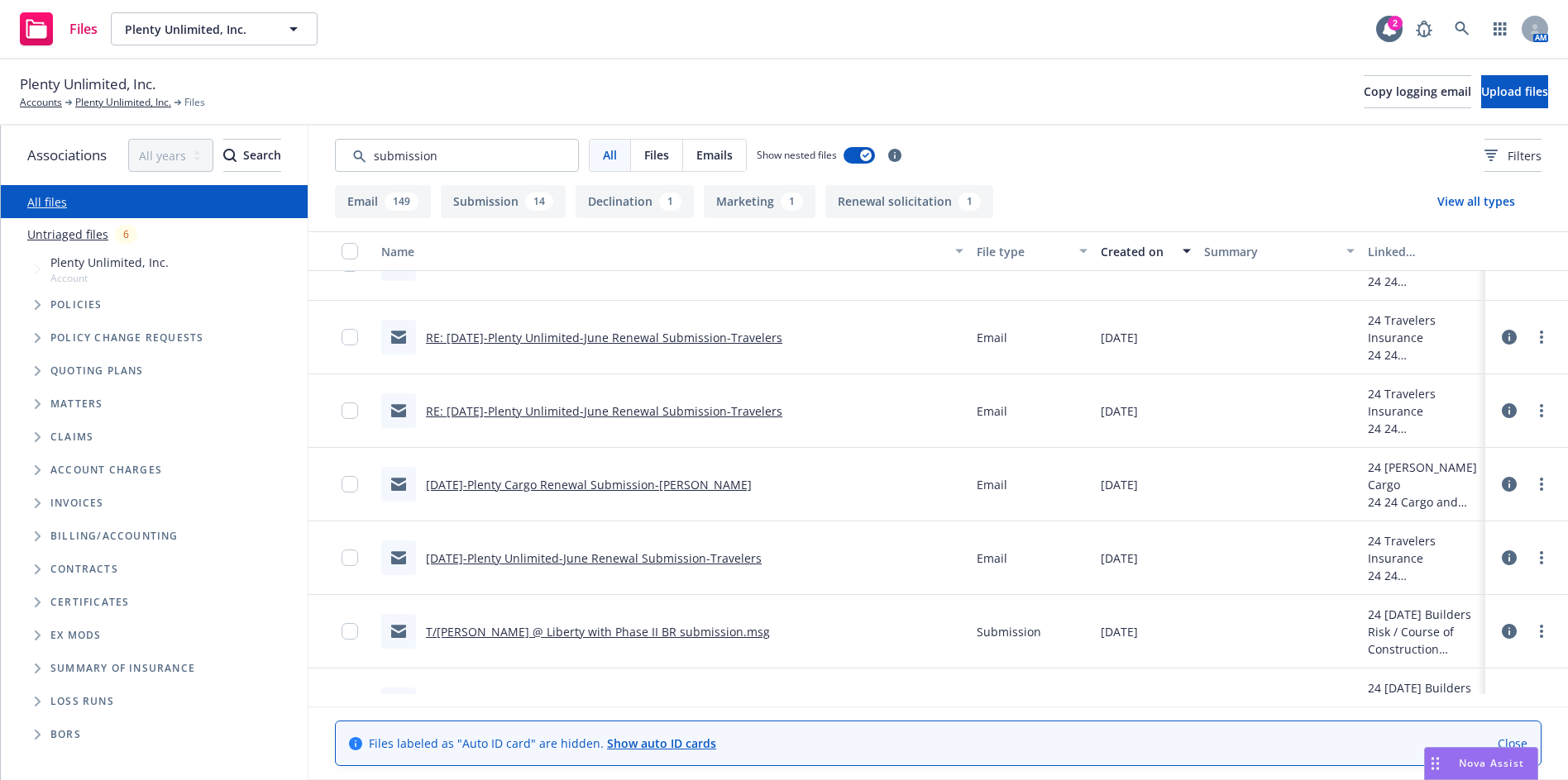
scroll to position [11078, 0]
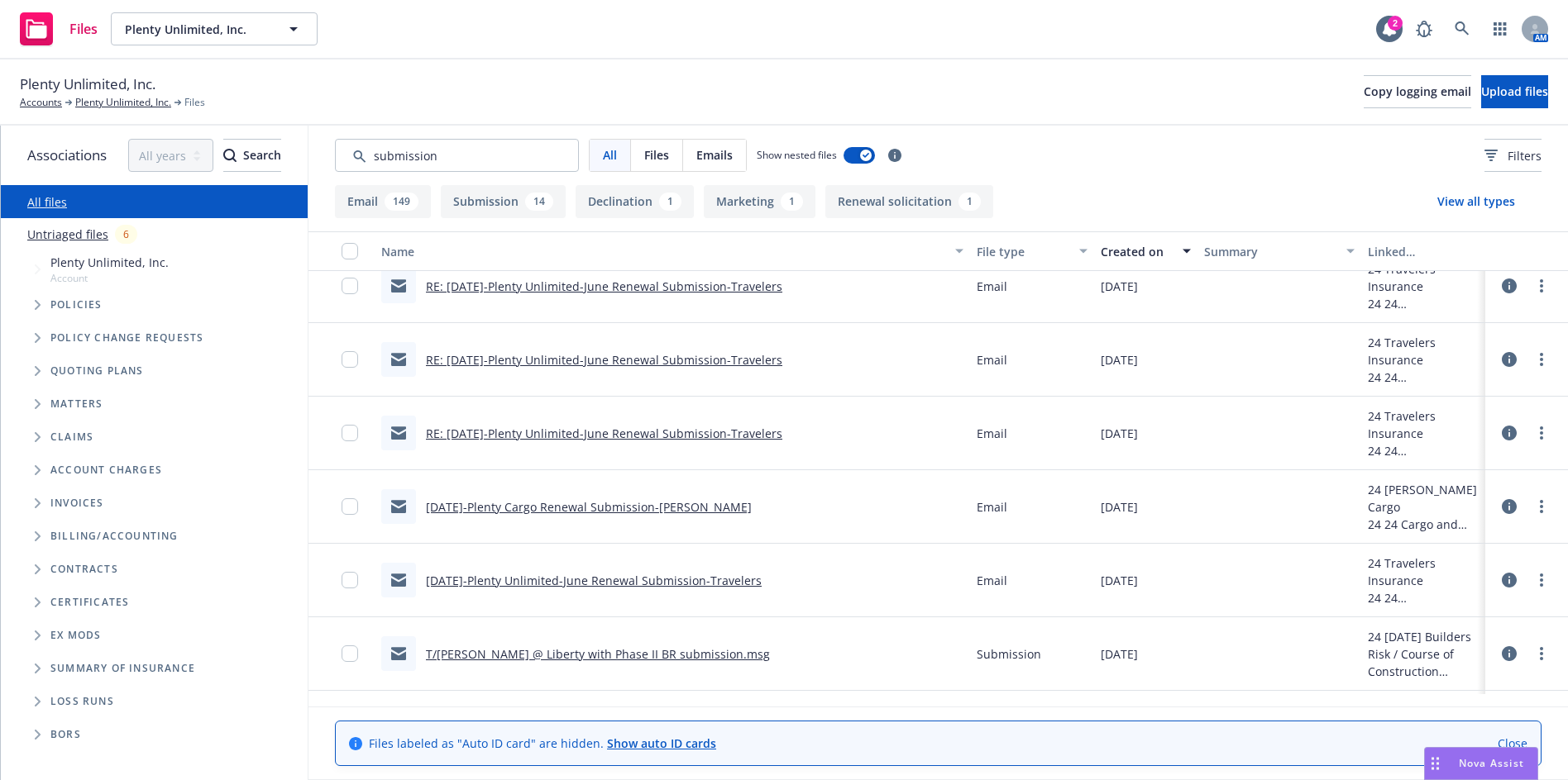
click at [689, 577] on link "06-01-24-Plenty Unlimited-June Renewal Submission-Travelers" at bounding box center [593, 580] width 335 height 16
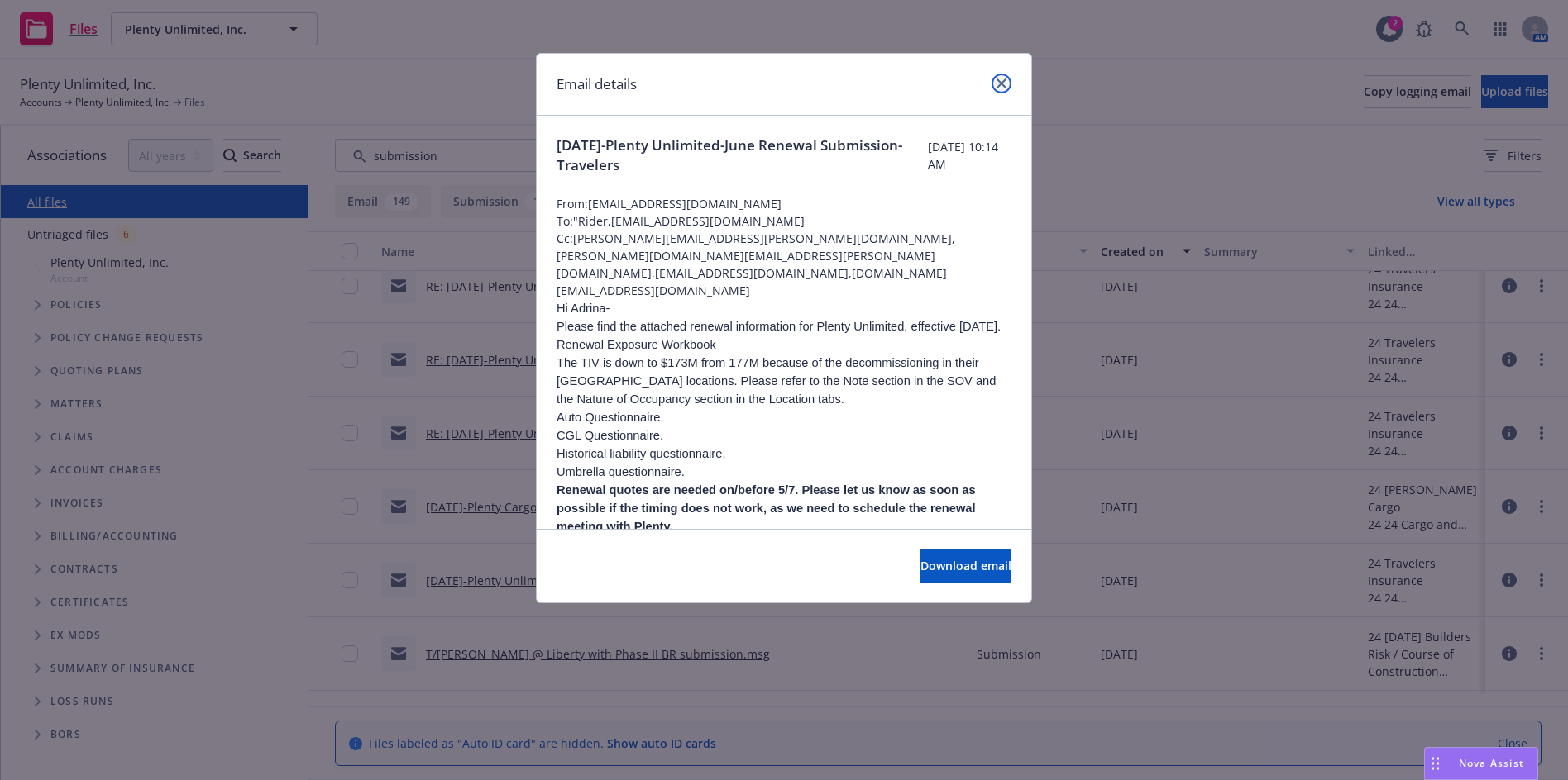
click at [996, 76] on link "close" at bounding box center [1002, 84] width 20 height 20
